Goal: Navigation & Orientation: Find specific page/section

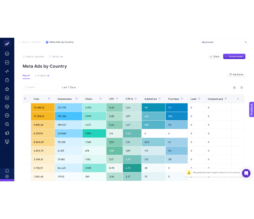
scroll to position [0, 131]
